Goal: Share content

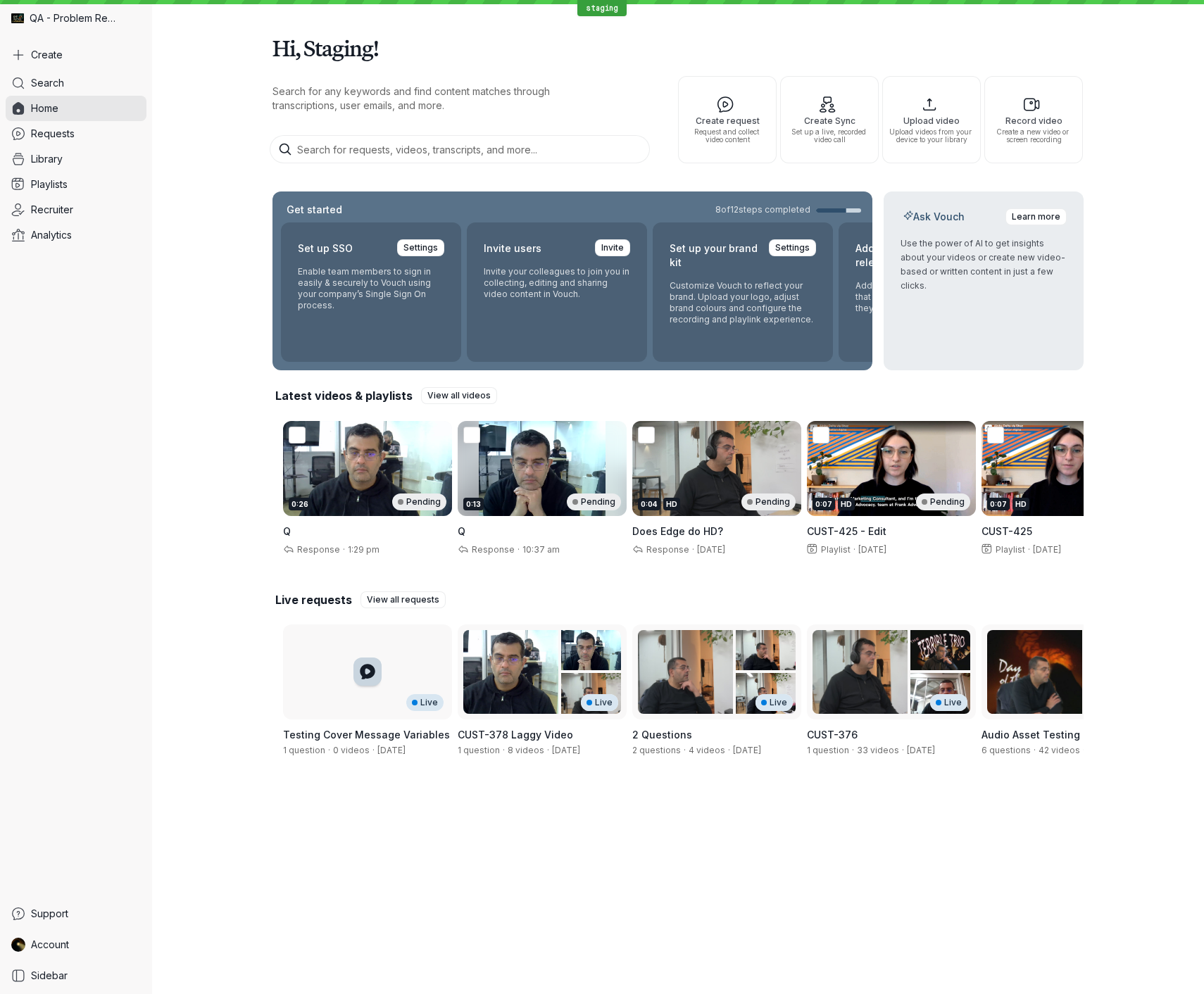
click at [170, 169] on div "Hi, Staging! Search for any keywords and find content matches through transcrip…" at bounding box center [679, 396] width 1052 height 792
click at [47, 131] on span "Requests" at bounding box center [53, 133] width 44 height 14
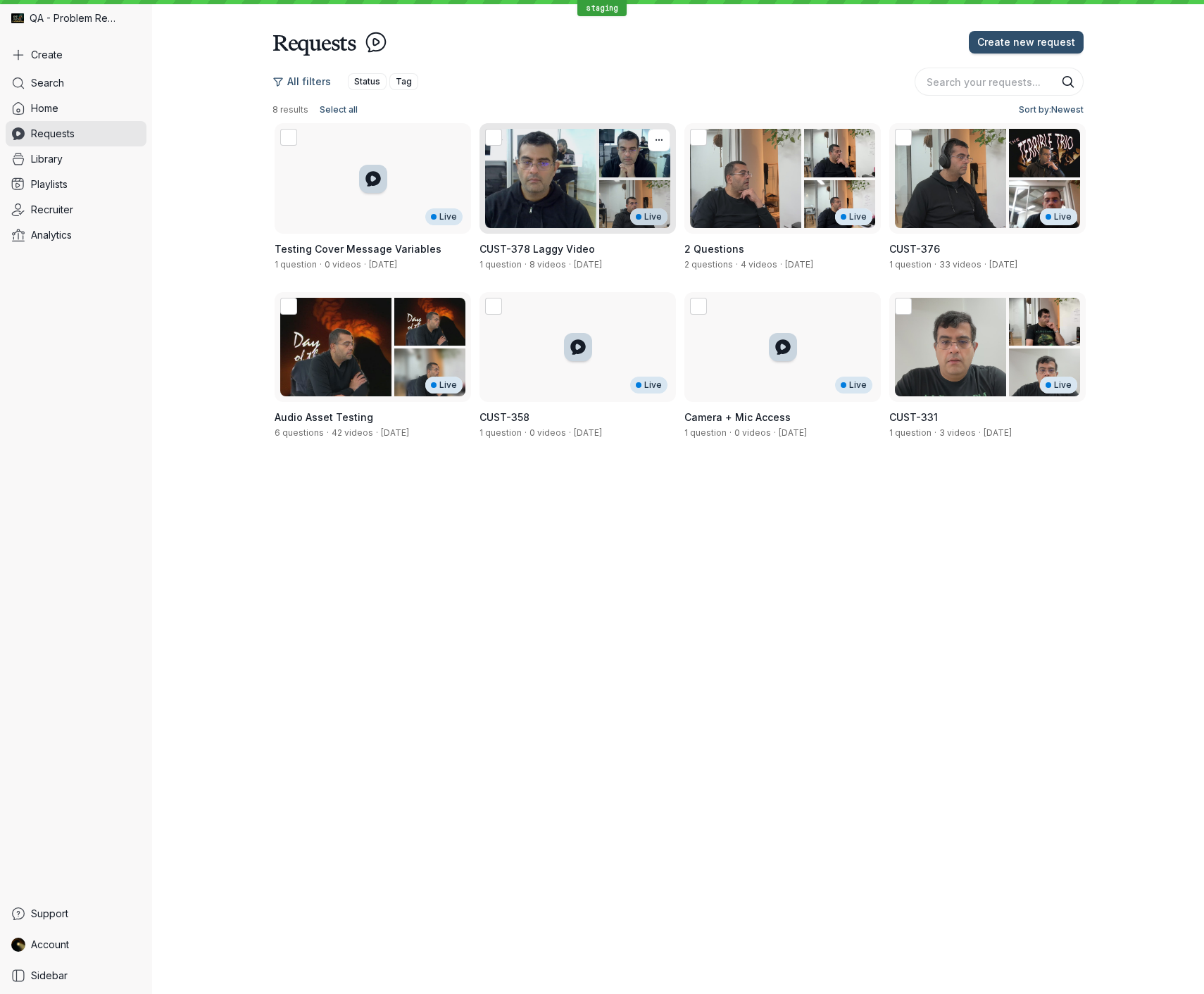
click at [576, 180] on div "Live" at bounding box center [578, 178] width 196 height 111
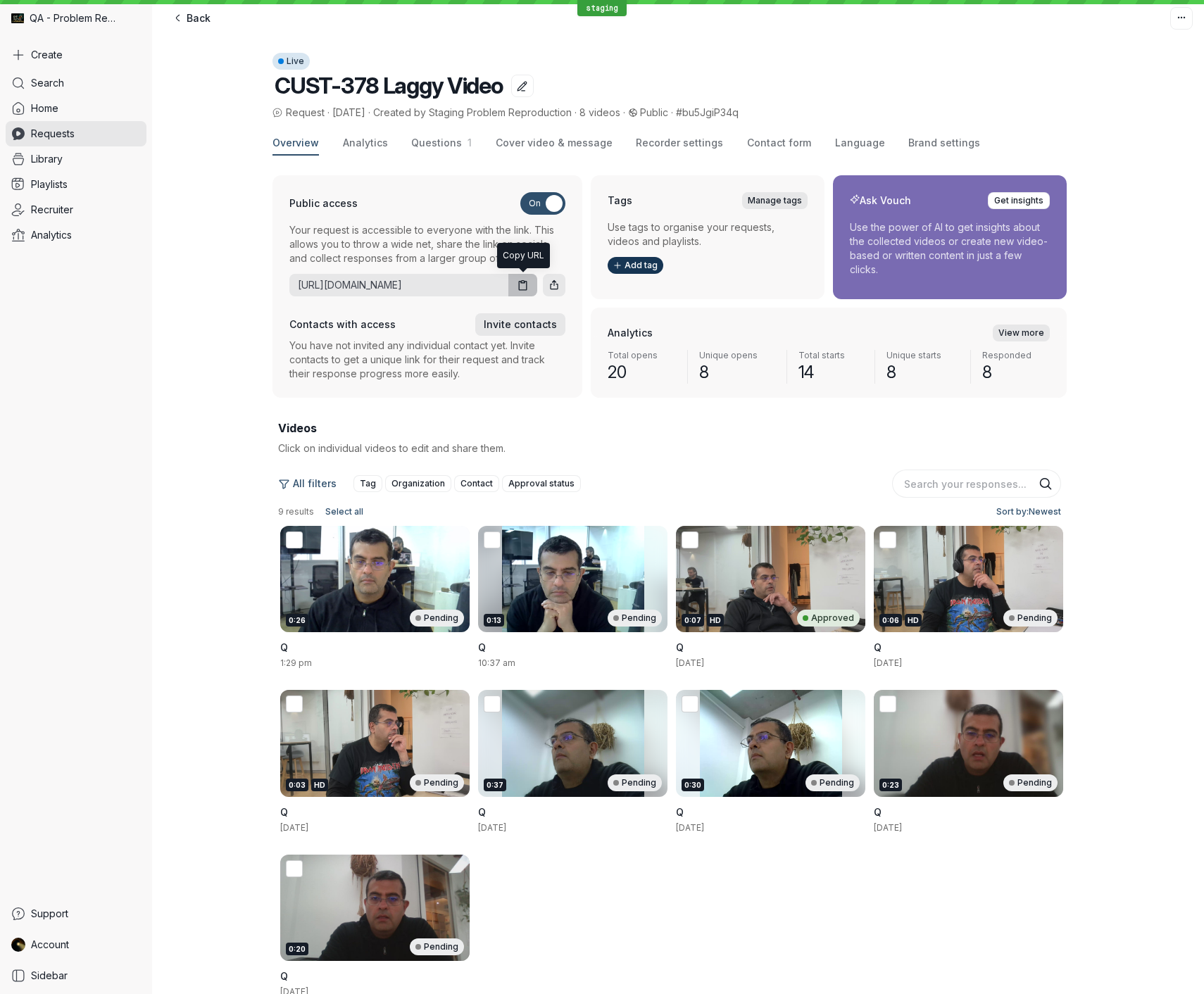
click at [524, 284] on icon "button" at bounding box center [522, 285] width 12 height 12
click at [654, 470] on div "All filters Tag Organization Contact Approval status" at bounding box center [669, 484] width 783 height 29
